Goal: Information Seeking & Learning: Find specific fact

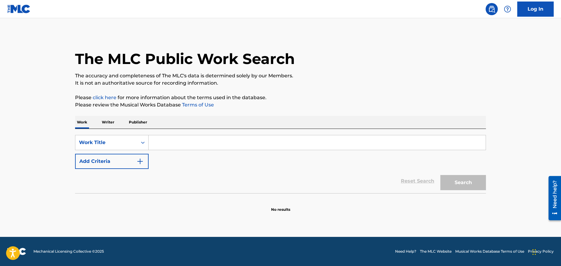
click at [182, 144] on input "Search Form" at bounding box center [316, 142] width 337 height 15
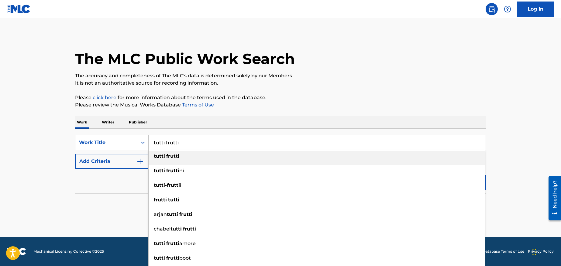
type input "tutti frutti"
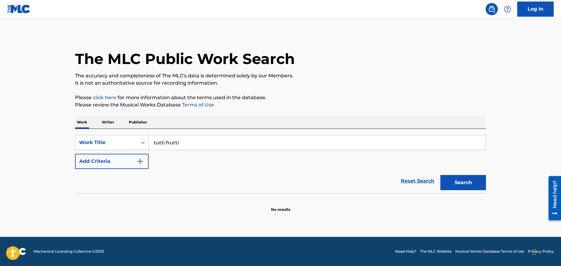
click at [314, 104] on p "Please review the Musical Works Database Terms of Use" at bounding box center [280, 104] width 411 height 7
click at [115, 163] on button "Add Criteria" at bounding box center [111, 161] width 73 height 15
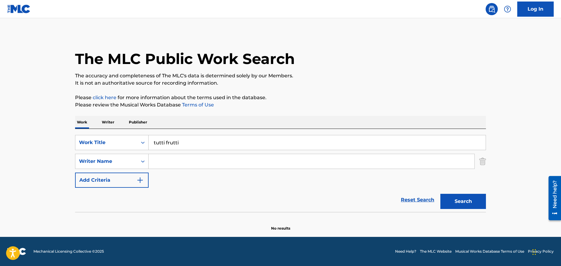
click at [170, 160] on input "Search Form" at bounding box center [311, 161] width 326 height 15
type input "[PERSON_NAME]"
click at [440, 194] on button "Search" at bounding box center [463, 201] width 46 height 15
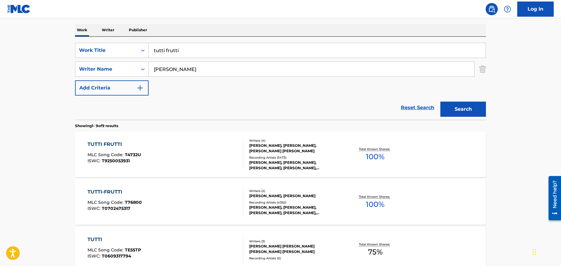
scroll to position [152, 0]
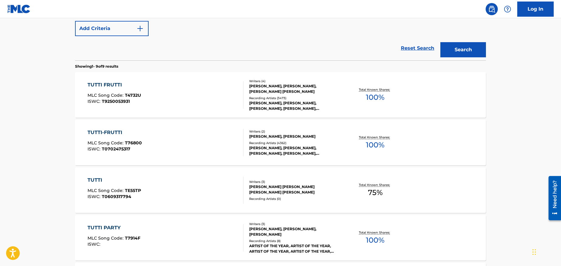
click at [281, 90] on div "[PERSON_NAME], [PERSON_NAME], [PERSON_NAME] [PERSON_NAME]" at bounding box center [295, 89] width 92 height 11
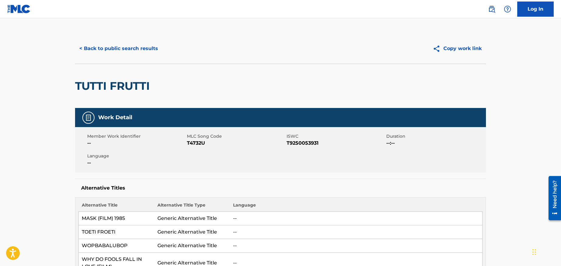
click at [88, 45] on button "< Back to public search results" at bounding box center [118, 48] width 87 height 15
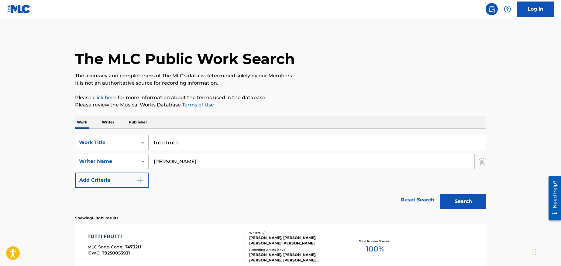
drag, startPoint x: 199, startPoint y: 142, endPoint x: 121, endPoint y: 139, distance: 78.1
click at [121, 139] on div "SearchWithCriteria61d224f6-bdaa-468d-a796-71d6e84f9e7f Work Title tutti frutti" at bounding box center [280, 142] width 411 height 15
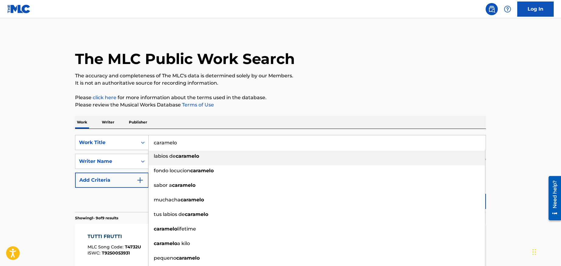
type input "caramelo"
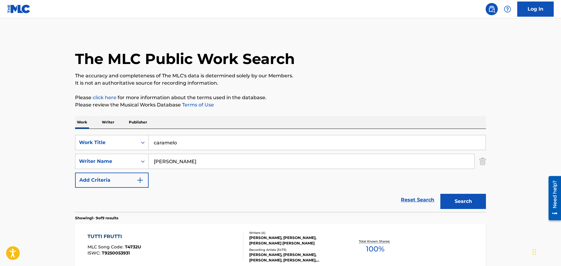
drag, startPoint x: 185, startPoint y: 164, endPoint x: 135, endPoint y: 164, distance: 50.1
click at [135, 164] on div "SearchWithCriteria226a12f0-e3a4-4e54-8aaf-97448cdf3a00 Writer Name [PERSON_NAME]" at bounding box center [280, 161] width 411 height 15
type input "[PERSON_NAME]"
click at [440, 194] on button "Search" at bounding box center [463, 201] width 46 height 15
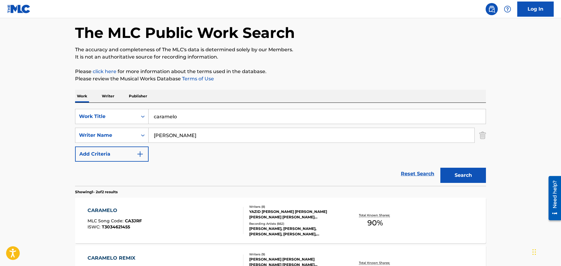
scroll to position [91, 0]
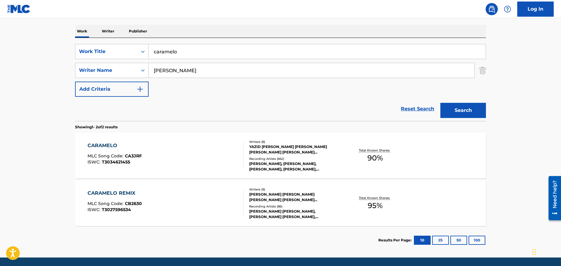
click at [256, 141] on div "Writers ( 8 )" at bounding box center [295, 142] width 92 height 5
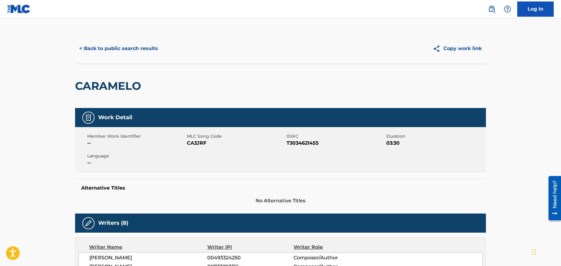
click at [138, 49] on button "< Back to public search results" at bounding box center [118, 48] width 87 height 15
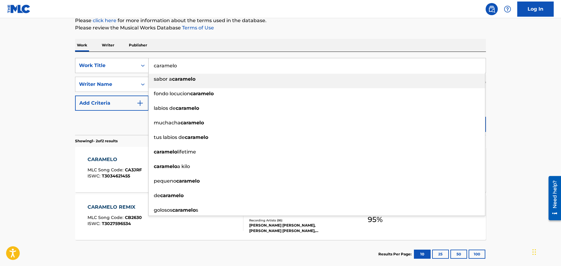
drag, startPoint x: 207, startPoint y: 70, endPoint x: 136, endPoint y: 64, distance: 71.6
click at [136, 64] on div "SearchWithCriteria61d224f6-bdaa-468d-a796-71d6e84f9e7f Work Title caramelo sabo…" at bounding box center [280, 65] width 411 height 15
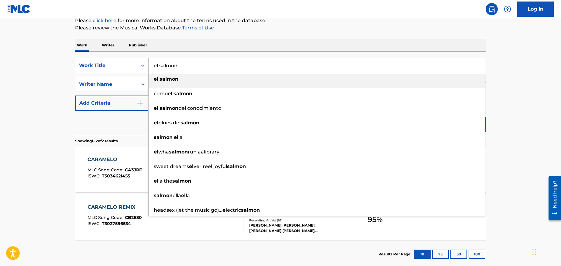
type input "el salmon"
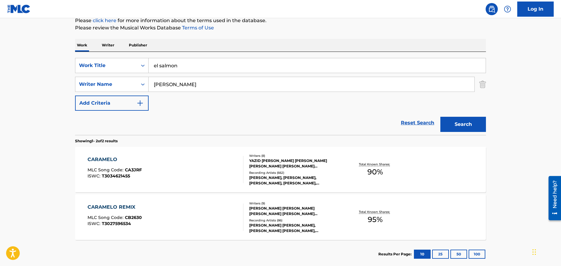
click at [261, 44] on div "Work Writer Publisher" at bounding box center [280, 45] width 411 height 13
drag, startPoint x: 179, startPoint y: 86, endPoint x: 133, endPoint y: 86, distance: 46.5
click at [133, 86] on div "SearchWithCriteria226a12f0-e3a4-4e54-8aaf-97448cdf3a00 Writer Name [PERSON_NAME]" at bounding box center [280, 84] width 411 height 15
drag, startPoint x: 196, startPoint y: 86, endPoint x: 144, endPoint y: 87, distance: 52.6
click at [144, 87] on div "SearchWithCriteria226a12f0-e3a4-4e54-8aaf-97448cdf3a00 Writer Name [PERSON_NAME]" at bounding box center [280, 84] width 411 height 15
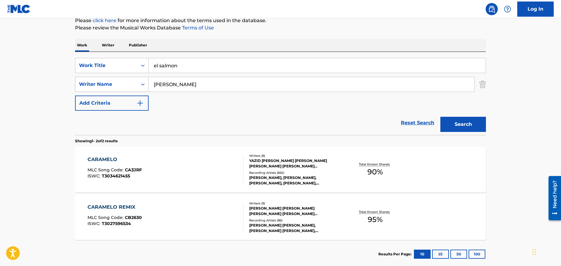
type input "[PERSON_NAME]"
click at [440, 117] on button "Search" at bounding box center [463, 124] width 46 height 15
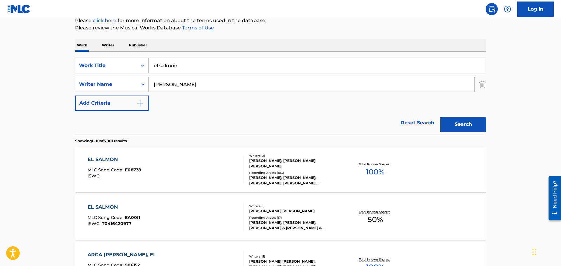
click at [312, 162] on div "[PERSON_NAME], [PERSON_NAME] [PERSON_NAME]" at bounding box center [295, 163] width 92 height 11
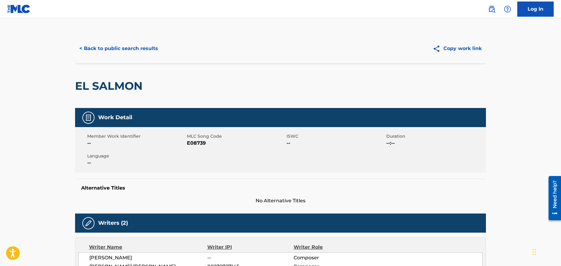
click at [113, 43] on button "< Back to public search results" at bounding box center [118, 48] width 87 height 15
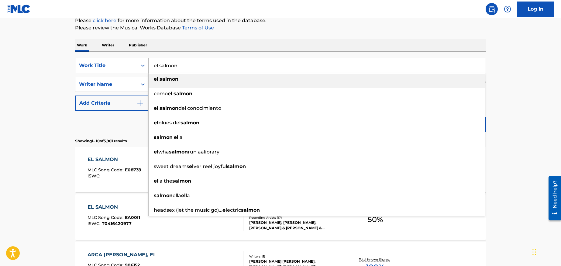
drag, startPoint x: 202, startPoint y: 68, endPoint x: 133, endPoint y: 66, distance: 69.3
click at [133, 66] on div "SearchWithCriteria61d224f6-bdaa-468d-a796-71d6e84f9e7f Work Title el salmon el …" at bounding box center [280, 65] width 411 height 15
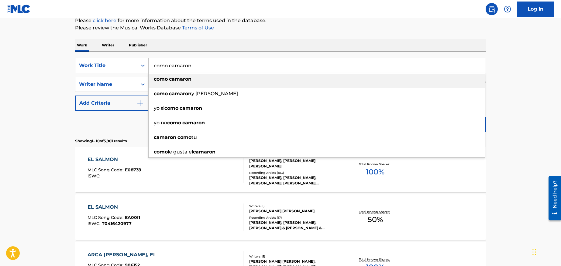
type input "como camaron"
click at [259, 49] on div "Work Writer Publisher" at bounding box center [280, 45] width 411 height 13
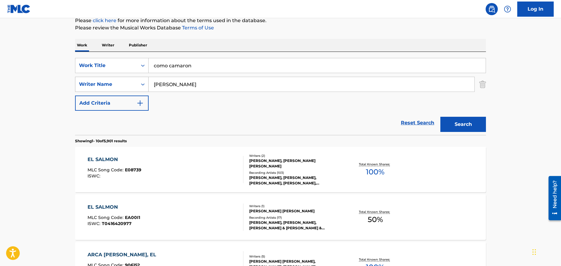
drag, startPoint x: 197, startPoint y: 90, endPoint x: 134, endPoint y: 85, distance: 63.0
click at [134, 85] on div "SearchWithCriteria226a12f0-e3a4-4e54-8aaf-97448cdf3a00 Writer Name [PERSON_NAME]" at bounding box center [280, 84] width 411 height 15
type input "[PERSON_NAME]"
click at [440, 117] on button "Search" at bounding box center [463, 124] width 46 height 15
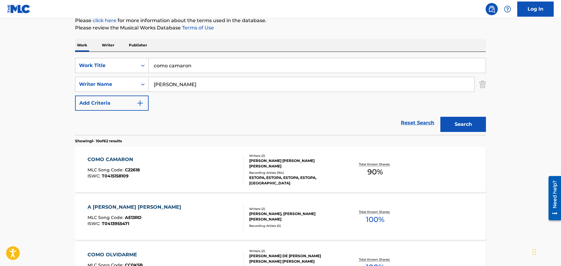
scroll to position [107, 0]
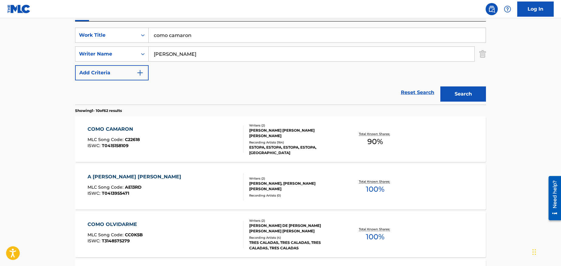
click at [111, 130] on div "COMO CAMARON" at bounding box center [113, 129] width 52 height 7
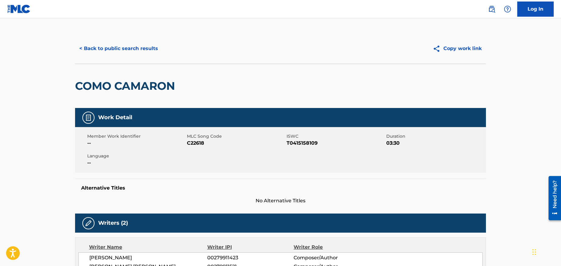
click at [337, 36] on div "< Back to public search results Copy work link" at bounding box center [280, 48] width 411 height 30
click at [136, 51] on button "< Back to public search results" at bounding box center [118, 48] width 87 height 15
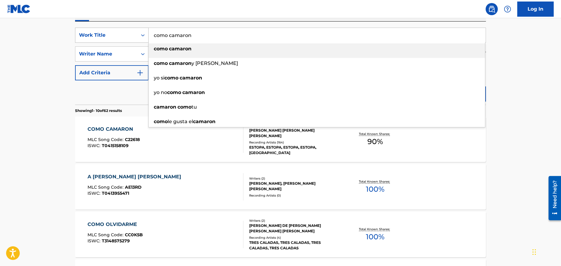
drag, startPoint x: 211, startPoint y: 40, endPoint x: 116, endPoint y: 36, distance: 94.8
click at [116, 36] on div "SearchWithCriteria61d224f6-bdaa-468d-a796-71d6e84f9e7f Work Title como camaron …" at bounding box center [280, 35] width 411 height 15
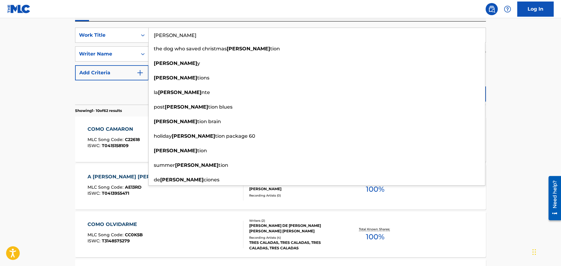
type input "[PERSON_NAME]"
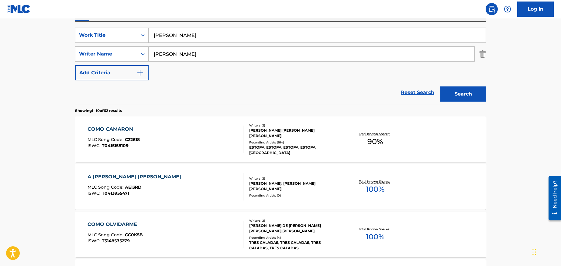
click at [239, 20] on div "Work Writer Publisher" at bounding box center [280, 15] width 411 height 13
drag, startPoint x: 172, startPoint y: 53, endPoint x: 123, endPoint y: 52, distance: 49.2
click at [123, 52] on div "SearchWithCriteria226a12f0-e3a4-4e54-8aaf-97448cdf3a00 Writer Name [PERSON_NAME]" at bounding box center [280, 53] width 411 height 15
type input "[PERSON_NAME]"
click at [440, 87] on button "Search" at bounding box center [463, 94] width 46 height 15
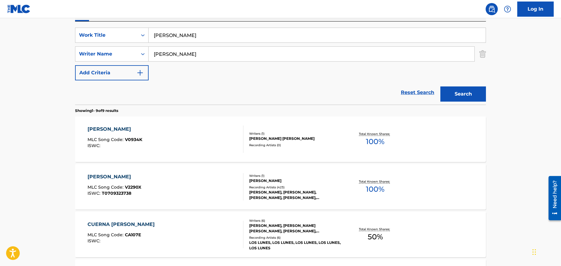
click at [285, 179] on div "[PERSON_NAME]" at bounding box center [295, 180] width 92 height 5
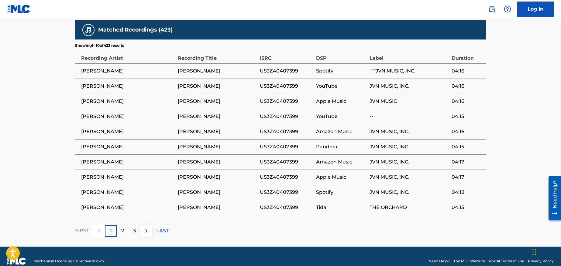
scroll to position [379, 0]
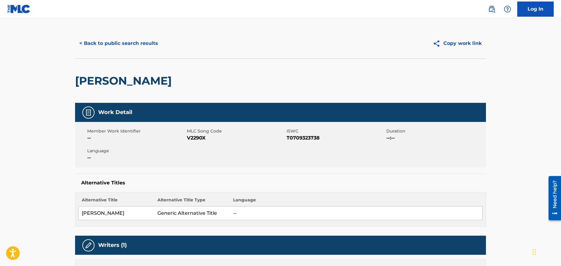
scroll to position [0, 0]
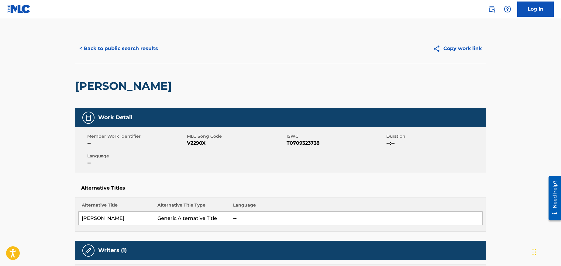
click at [98, 47] on button "< Back to public search results" at bounding box center [118, 48] width 87 height 15
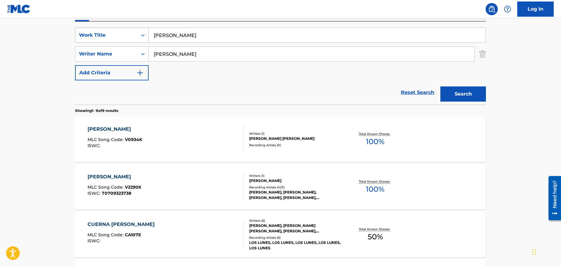
drag, startPoint x: 177, startPoint y: 31, endPoint x: 90, endPoint y: 35, distance: 87.6
click at [90, 35] on div "SearchWithCriteria61d224f6-bdaa-468d-a796-71d6e84f9e7f Work Title [PERSON_NAME]" at bounding box center [280, 35] width 411 height 15
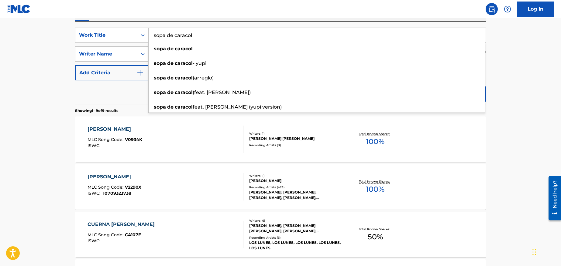
type input "sopa de caracol"
click at [547, 64] on main "The MLC Public Work Search The accuracy and completeness of The MLC's data is d…" at bounding box center [280, 243] width 561 height 664
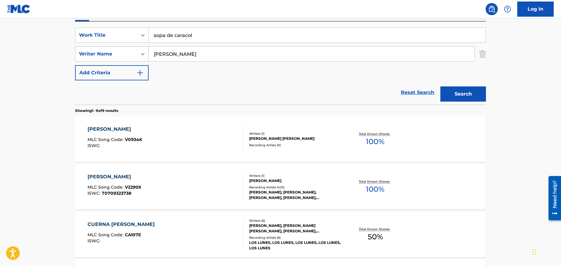
drag, startPoint x: 201, startPoint y: 58, endPoint x: 142, endPoint y: 55, distance: 59.6
click at [142, 55] on div "SearchWithCriteria226a12f0-e3a4-4e54-8aaf-97448cdf3a00 Writer Name [PERSON_NAME]" at bounding box center [280, 53] width 411 height 15
click at [479, 92] on button "Search" at bounding box center [463, 94] width 46 height 15
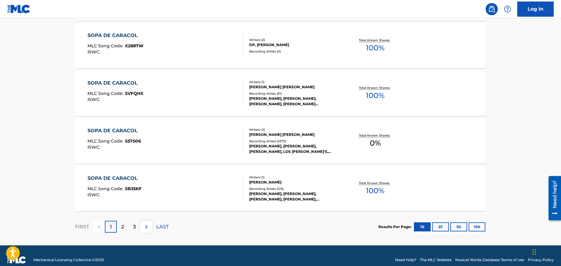
scroll to position [496, 0]
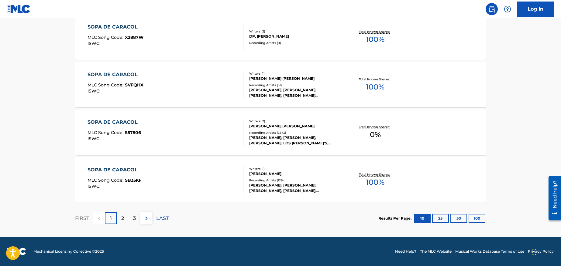
click at [124, 221] on div "2" at bounding box center [123, 219] width 12 height 12
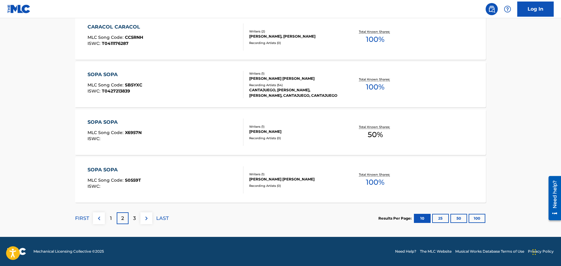
click at [244, 89] on div "Writers ( 1 ) [PERSON_NAME] [PERSON_NAME] Recording Artists ( 54 ) CANTAJUEGO, …" at bounding box center [291, 84] width 97 height 27
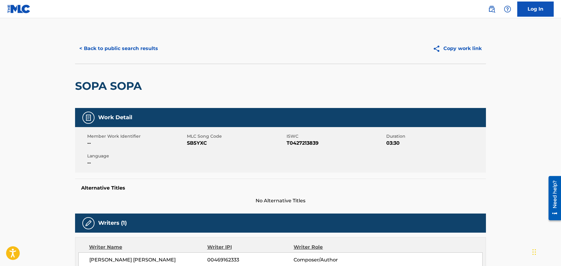
drag, startPoint x: 96, startPoint y: 28, endPoint x: 106, endPoint y: 37, distance: 13.8
click at [112, 45] on button "< Back to public search results" at bounding box center [118, 48] width 87 height 15
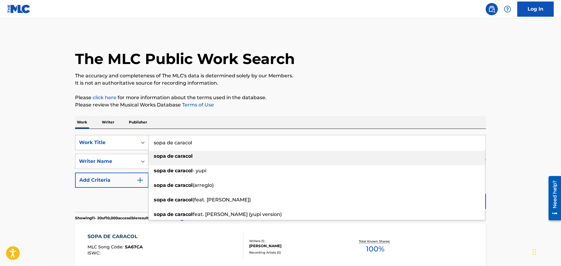
drag, startPoint x: 212, startPoint y: 140, endPoint x: 142, endPoint y: 142, distance: 69.3
click at [142, 142] on div "SearchWithCriteria61d224f6-bdaa-468d-a796-71d6e84f9e7f Work Title sopa de carac…" at bounding box center [280, 142] width 411 height 15
paste input "La Cumbia del Mole"
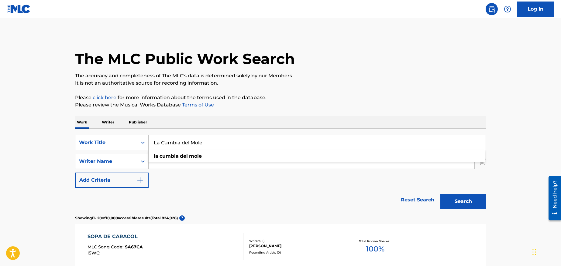
type input "La Cumbia del Mole"
click at [440, 194] on button "Search" at bounding box center [463, 201] width 46 height 15
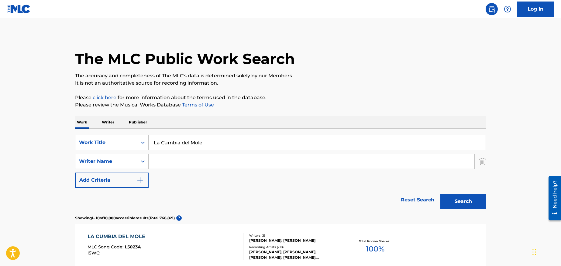
click at [463, 205] on button "Search" at bounding box center [463, 201] width 46 height 15
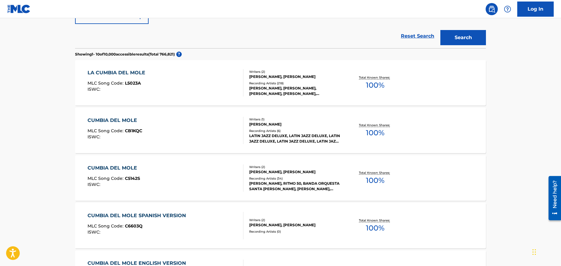
scroll to position [121, 0]
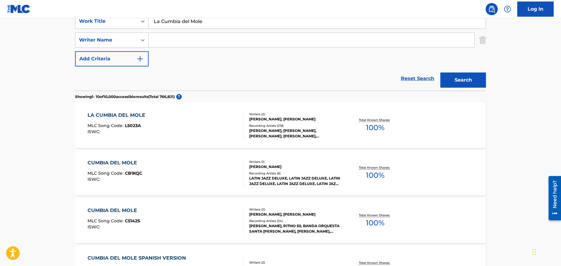
click at [274, 118] on div "[PERSON_NAME], [PERSON_NAME]" at bounding box center [295, 119] width 92 height 5
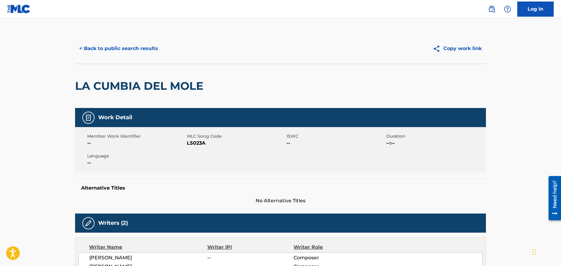
click at [95, 50] on button "< Back to public search results" at bounding box center [118, 48] width 87 height 15
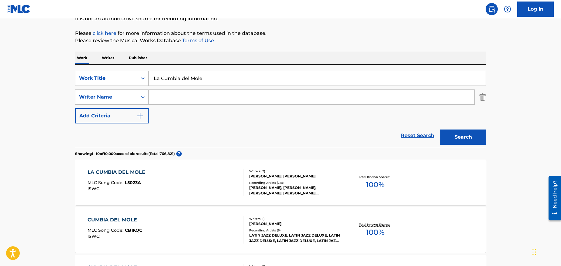
scroll to position [61, 0]
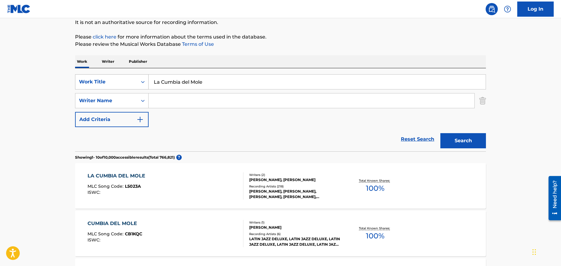
drag, startPoint x: 217, startPoint y: 83, endPoint x: 127, endPoint y: 86, distance: 90.2
click at [127, 86] on div "SearchWithCriteria61d224f6-bdaa-468d-a796-71d6e84f9e7f Work Title La Cumbia del…" at bounding box center [280, 81] width 411 height 15
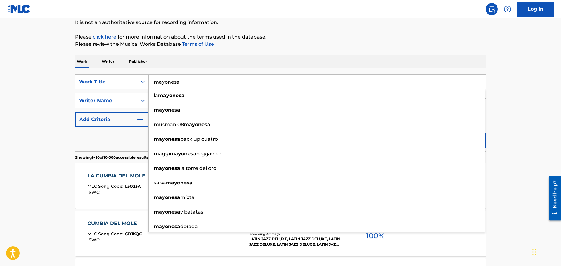
type input "mayonesa"
click at [440, 133] on button "Search" at bounding box center [463, 140] width 46 height 15
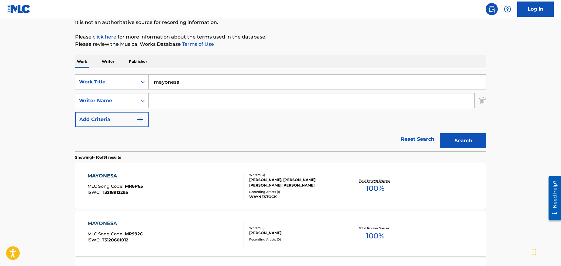
click at [175, 99] on input "Search Form" at bounding box center [311, 101] width 326 height 15
type input "[DEMOGRAPHIC_DATA]"
click at [440, 133] on button "Search" at bounding box center [463, 140] width 46 height 15
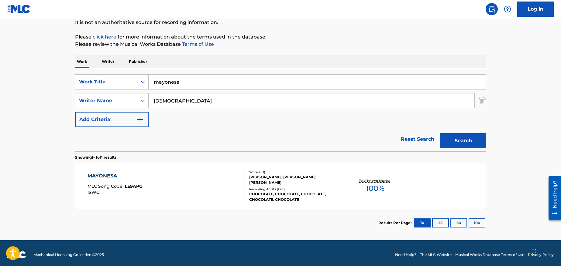
click at [104, 178] on div "MAYONESA" at bounding box center [114, 175] width 55 height 7
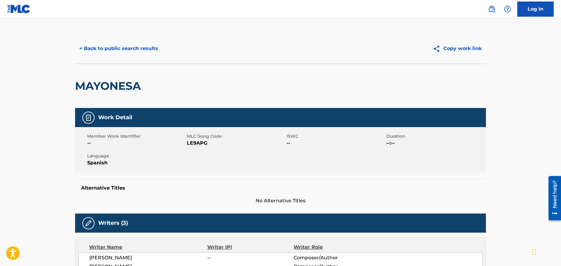
click at [93, 48] on button "< Back to public search results" at bounding box center [118, 48] width 87 height 15
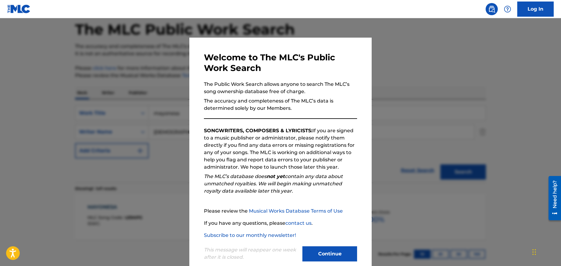
drag, startPoint x: 327, startPoint y: 263, endPoint x: 328, endPoint y: 258, distance: 5.2
click at [327, 261] on div "Continue" at bounding box center [329, 255] width 55 height 17
click at [328, 254] on button "Continue" at bounding box center [329, 254] width 55 height 15
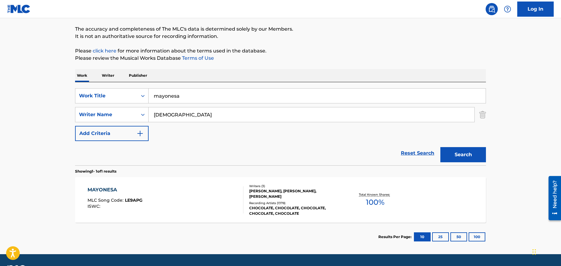
scroll to position [64, 0]
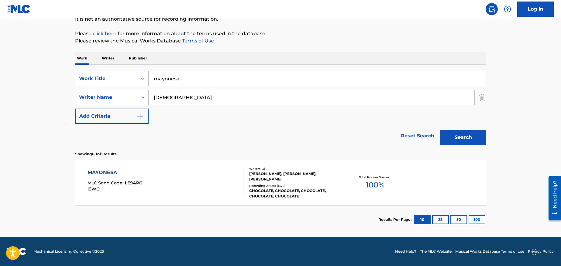
click at [271, 177] on div "[PERSON_NAME], [PERSON_NAME], [PERSON_NAME]" at bounding box center [295, 176] width 92 height 11
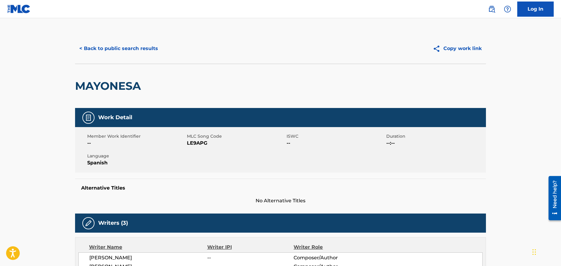
click at [127, 51] on button "< Back to public search results" at bounding box center [118, 48] width 87 height 15
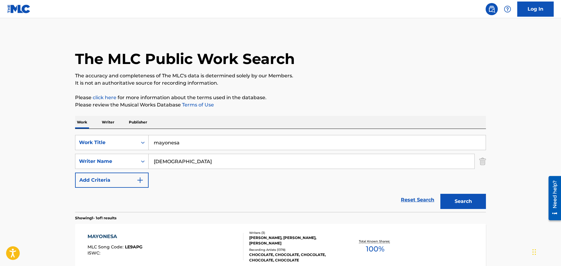
scroll to position [29, 0]
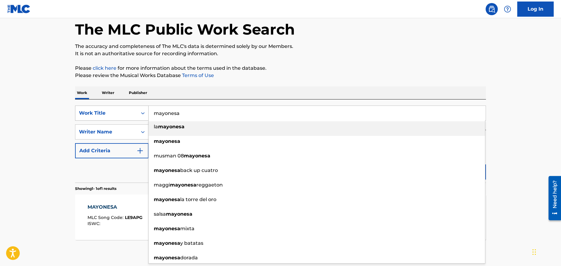
drag, startPoint x: 205, startPoint y: 111, endPoint x: 143, endPoint y: 115, distance: 62.1
click at [143, 115] on div "SearchWithCriteria61d224f6-bdaa-468d-a796-71d6e84f9e7f Work Title mayonesa la m…" at bounding box center [280, 113] width 411 height 15
paste input "Cake by the Ocean"
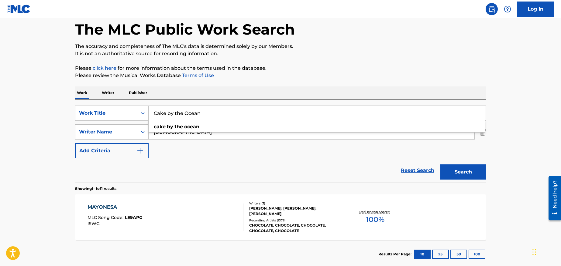
type input "Cake by the Ocean"
click at [198, 138] on input "[DEMOGRAPHIC_DATA]" at bounding box center [311, 132] width 326 height 15
drag, startPoint x: 198, startPoint y: 135, endPoint x: 120, endPoint y: 133, distance: 78.1
click at [120, 133] on div "SearchWithCriteria226a12f0-e3a4-4e54-8aaf-97448cdf3a00 Writer Name [PERSON_NAME]" at bounding box center [280, 131] width 411 height 15
type input "[PERSON_NAME]"
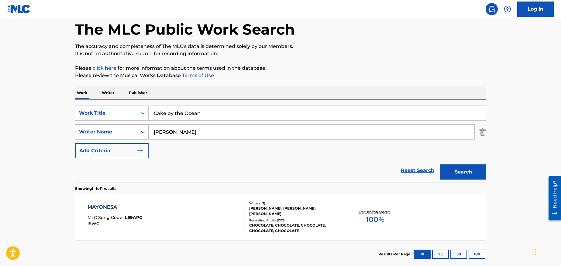
click at [440, 165] on button "Search" at bounding box center [463, 172] width 46 height 15
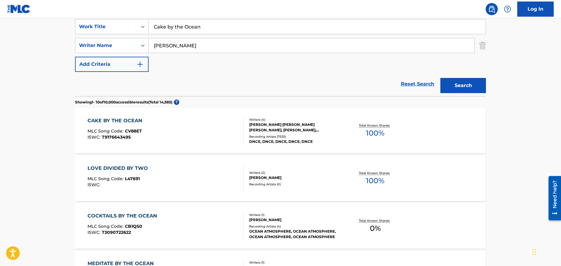
scroll to position [121, 0]
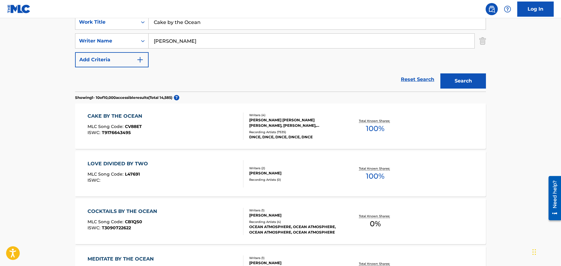
click at [117, 115] on div "CAKE BY THE OCEAN" at bounding box center [116, 116] width 58 height 7
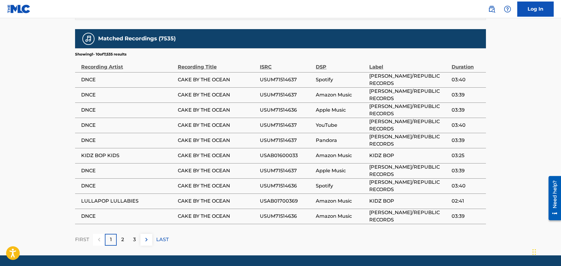
scroll to position [810, 0]
